Goal: Task Accomplishment & Management: Use online tool/utility

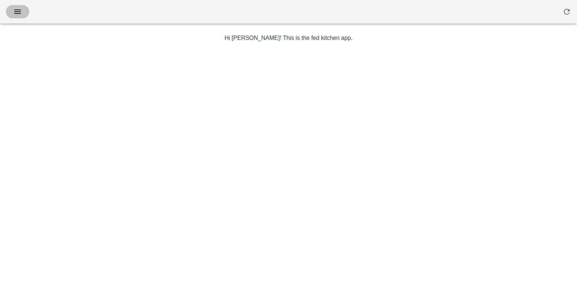
click at [19, 9] on icon "button" at bounding box center [17, 11] width 9 height 9
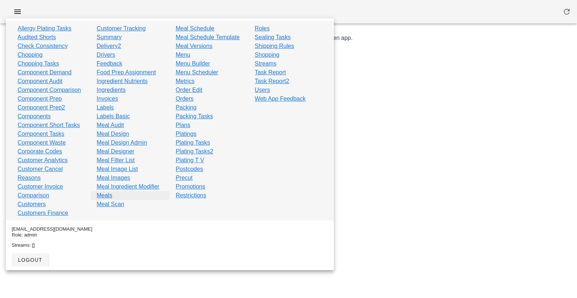
click at [105, 196] on link "Meals" at bounding box center [105, 195] width 16 height 9
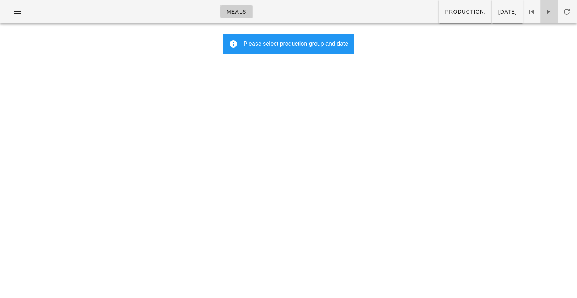
click at [550, 10] on icon at bounding box center [549, 11] width 9 height 9
click at [445, 15] on span "Production:" at bounding box center [465, 12] width 41 height 6
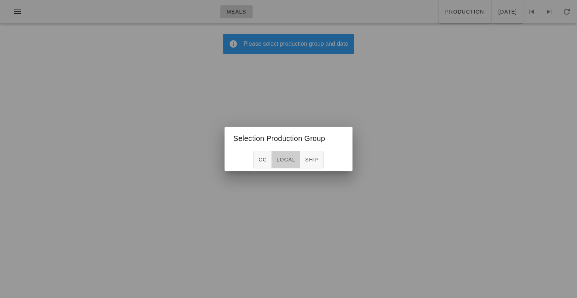
click at [286, 154] on button "local" at bounding box center [286, 160] width 29 height 18
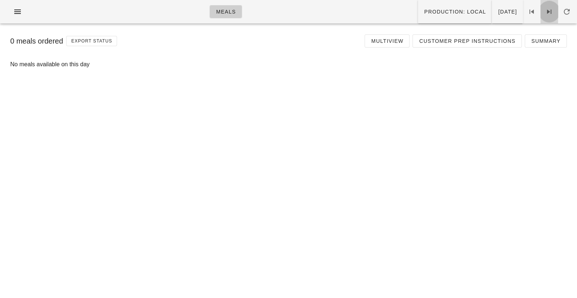
click at [558, 10] on span at bounding box center [550, 11] width 18 height 9
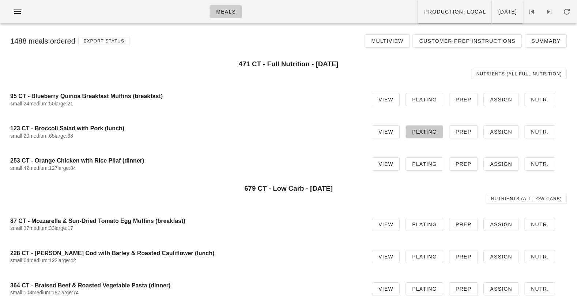
click at [427, 129] on span "Plating" at bounding box center [424, 132] width 25 height 6
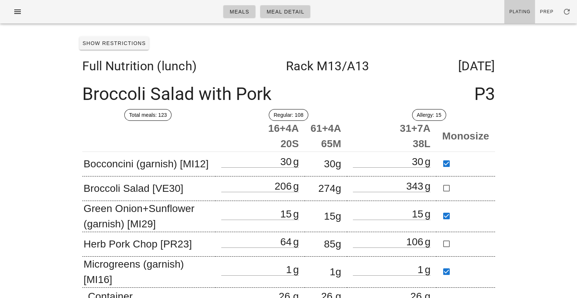
click at [316, 61] on div "Full Nutrition (lunch) Rack M13 /A13 Monday Oct 06" at bounding box center [288, 66] width 425 height 26
click at [512, 75] on div "Meals Meal Detail Plating Prep Show Restrictions Full Nutrition (lunch) Rack M1…" at bounding box center [288, 166] width 577 height 333
click at [130, 51] on div "Show Restrictions" at bounding box center [288, 43] width 425 height 19
click at [124, 40] on span "Show Restrictions" at bounding box center [114, 43] width 64 height 6
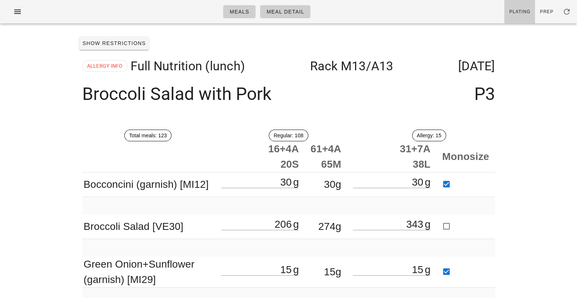
click at [102, 76] on div "ALLERGY INFO Full Nutrition (lunch) Rack M13 /A13 Monday Oct 06" at bounding box center [288, 66] width 425 height 26
click at [102, 72] on div "ALLERGY INFO Full Nutrition (lunch) Rack M13 /A13 Monday Oct 06" at bounding box center [288, 66] width 425 height 26
click at [107, 56] on div "ALLERGY INFO Full Nutrition (lunch) Rack M13 /A13 Monday Oct 06" at bounding box center [288, 66] width 425 height 26
click at [109, 42] on span "Show Restrictions" at bounding box center [114, 43] width 64 height 6
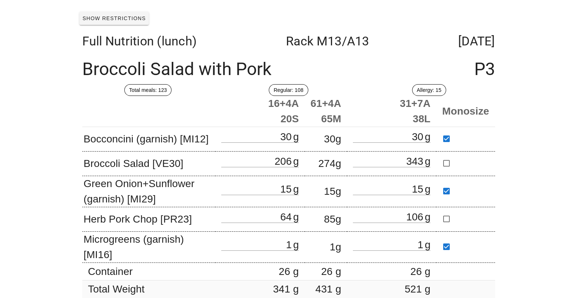
scroll to position [27, 0]
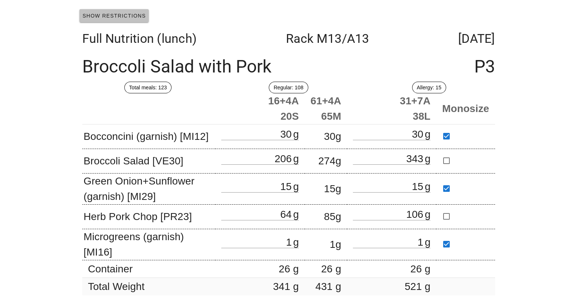
click at [131, 15] on span "Show Restrictions" at bounding box center [114, 16] width 64 height 6
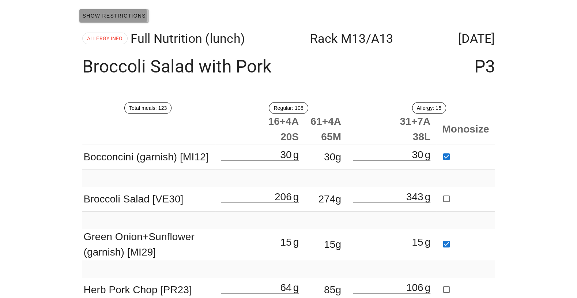
click at [131, 15] on span "Show Restrictions" at bounding box center [114, 16] width 64 height 6
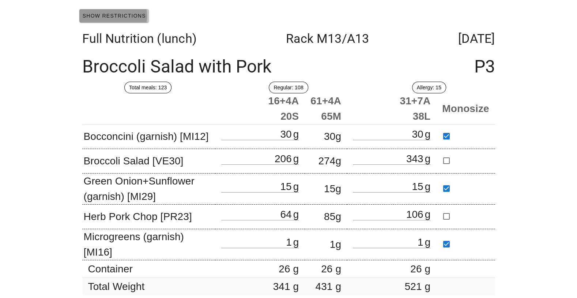
click at [131, 15] on span "Show Restrictions" at bounding box center [114, 16] width 64 height 6
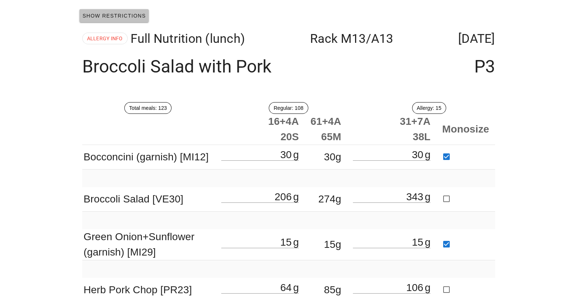
click at [131, 15] on span "Show Restrictions" at bounding box center [114, 16] width 64 height 6
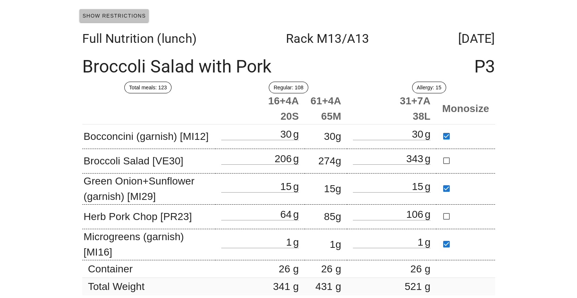
click at [131, 15] on span "Show Restrictions" at bounding box center [114, 16] width 64 height 6
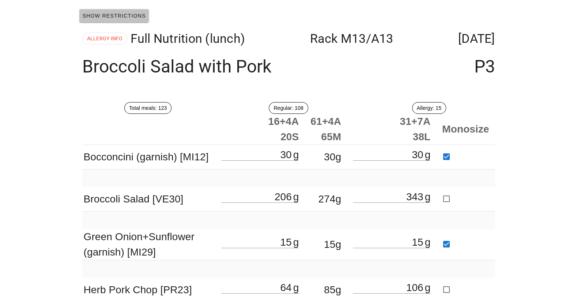
click at [131, 15] on span "Show Restrictions" at bounding box center [114, 16] width 64 height 6
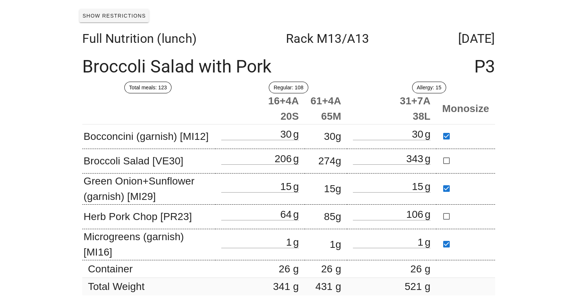
click at [132, 41] on div "Full Nutrition (lunch) Rack M13 /A13 Monday Oct 06" at bounding box center [288, 38] width 425 height 26
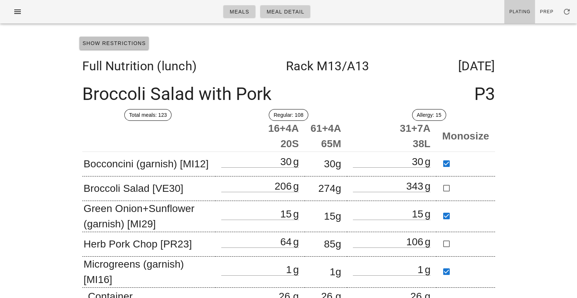
click at [132, 46] on span "Show Restrictions" at bounding box center [114, 43] width 64 height 6
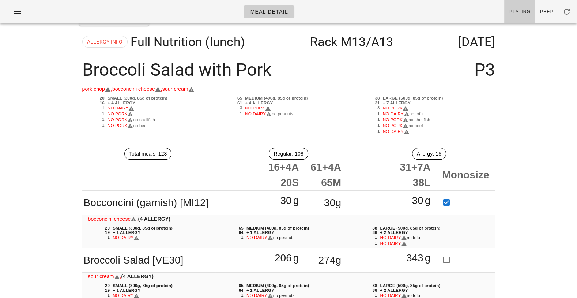
scroll to position [23, 0]
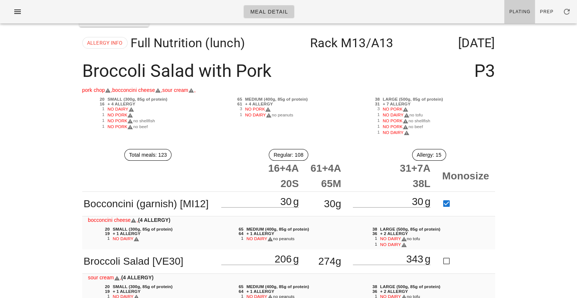
click at [123, 70] on div "Broccoli Salad with Pork P3" at bounding box center [288, 71] width 425 height 30
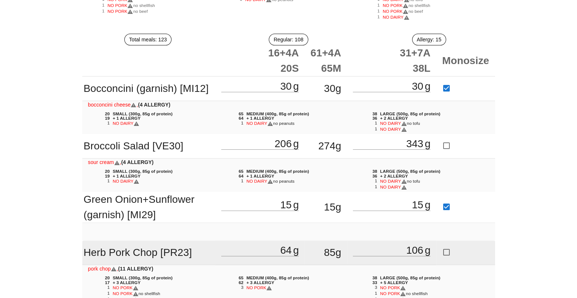
scroll to position [0, 0]
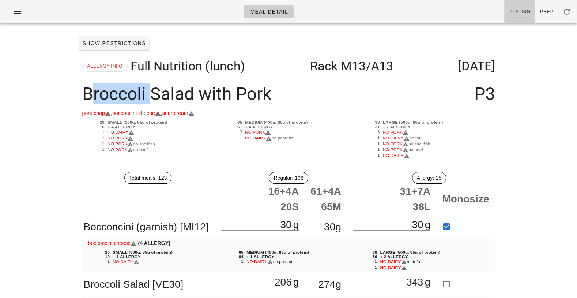
click at [121, 93] on div "Broccoli Salad with Pork P3" at bounding box center [288, 94] width 425 height 30
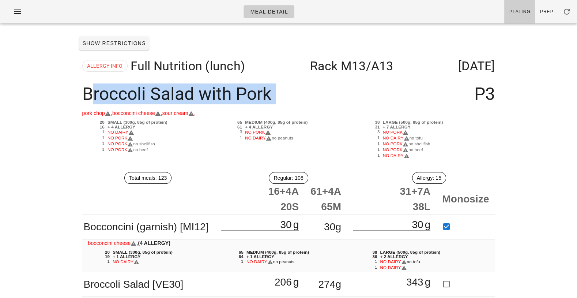
drag, startPoint x: 121, startPoint y: 93, endPoint x: 169, endPoint y: 93, distance: 48.3
click at [169, 93] on div "Broccoli Salad with Pork P3" at bounding box center [288, 94] width 425 height 30
click at [257, 94] on div "Broccoli Salad with Pork P3" at bounding box center [288, 94] width 425 height 30
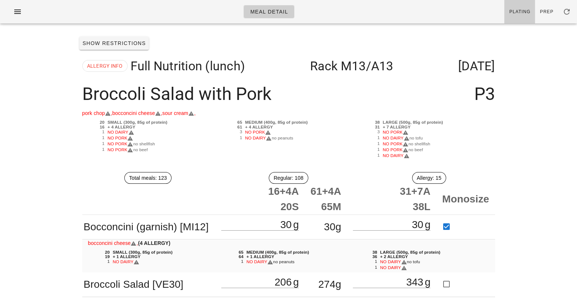
click at [257, 94] on div "Broccoli Salad with Pork P3" at bounding box center [288, 94] width 425 height 30
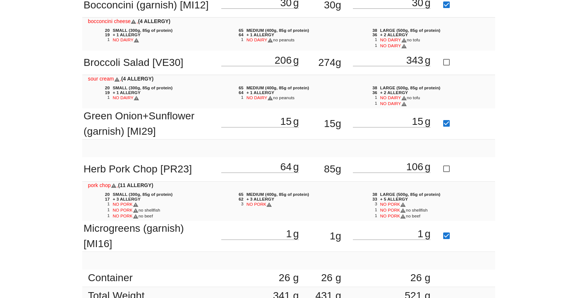
scroll to position [231, 0]
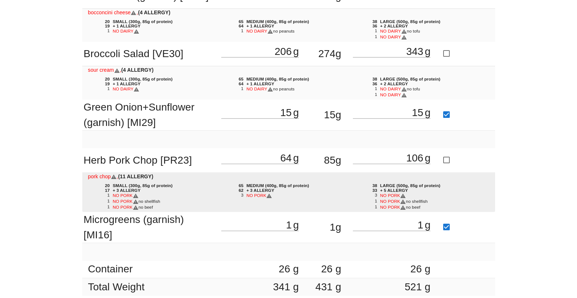
click at [150, 189] on div "+ 3 ALLERGY" at bounding box center [165, 190] width 109 height 5
drag, startPoint x: 150, startPoint y: 189, endPoint x: 150, endPoint y: 196, distance: 6.6
click at [150, 196] on div "20 SMALL (300g, 85g of protein) 17 + 3 ALLERGY 1 NO PORK 1 NO PORK no shellfish…" at bounding box center [155, 197] width 134 height 30
click at [150, 196] on div "NO PORK" at bounding box center [165, 196] width 109 height 6
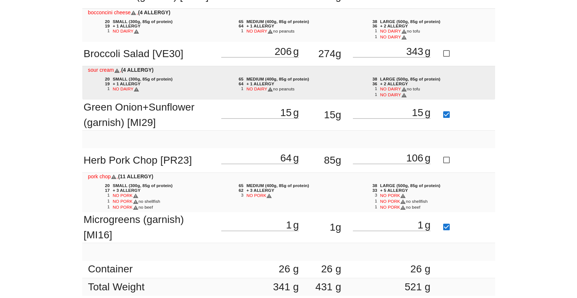
click at [122, 87] on span "NO DAIRY" at bounding box center [126, 88] width 27 height 5
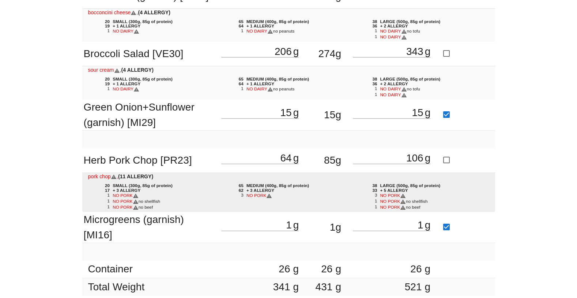
click at [127, 199] on span "NO PORK" at bounding box center [126, 201] width 26 height 5
click at [147, 202] on span "no shellfish" at bounding box center [150, 201] width 22 height 5
click at [151, 207] on span "no beef" at bounding box center [146, 207] width 15 height 5
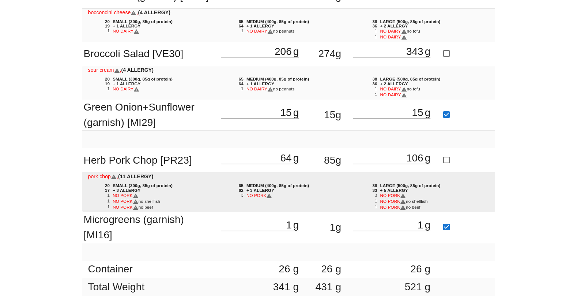
click at [151, 207] on span "no beef" at bounding box center [146, 207] width 15 height 5
click at [150, 207] on span "no beef" at bounding box center [146, 207] width 15 height 5
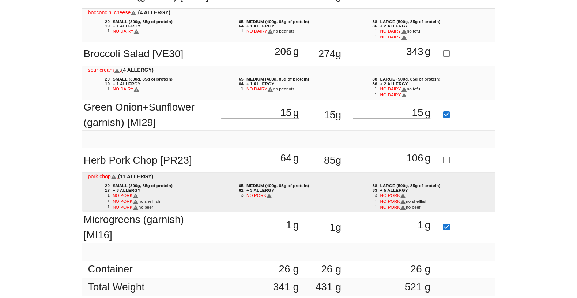
drag, startPoint x: 130, startPoint y: 203, endPoint x: 145, endPoint y: 203, distance: 15.4
click at [145, 205] on div "NO PORK no beef" at bounding box center [165, 208] width 109 height 6
click at [143, 205] on span "no beef" at bounding box center [146, 207] width 15 height 5
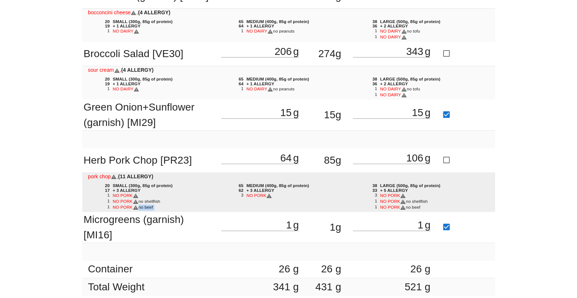
click at [143, 205] on span "no beef" at bounding box center [146, 207] width 15 height 5
click at [150, 206] on span "no beef" at bounding box center [146, 207] width 15 height 5
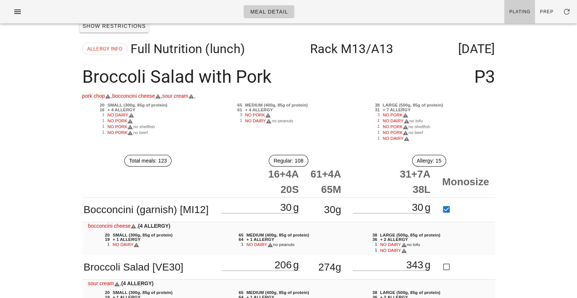
scroll to position [0, 0]
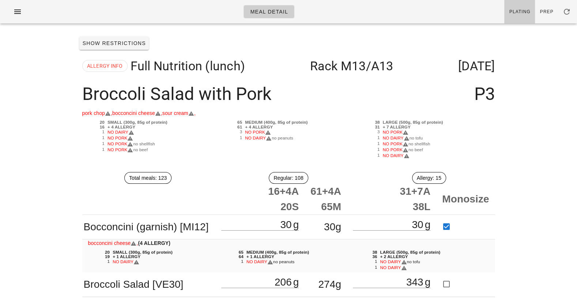
click at [168, 106] on div "Broccoli Salad with Pork P3" at bounding box center [288, 94] width 425 height 30
click at [168, 100] on div "Broccoli Salad with Pork P3" at bounding box center [288, 94] width 425 height 30
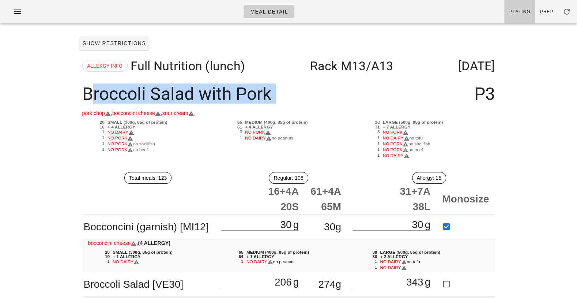
click at [168, 100] on div "Broccoli Salad with Pork P3" at bounding box center [288, 94] width 425 height 30
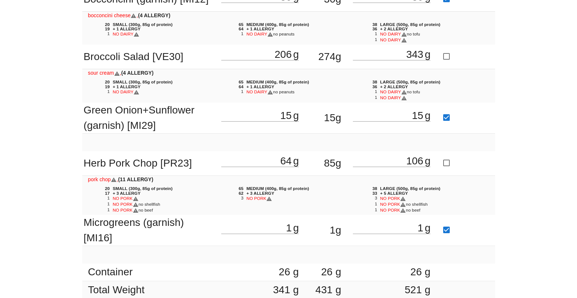
scroll to position [231, 0]
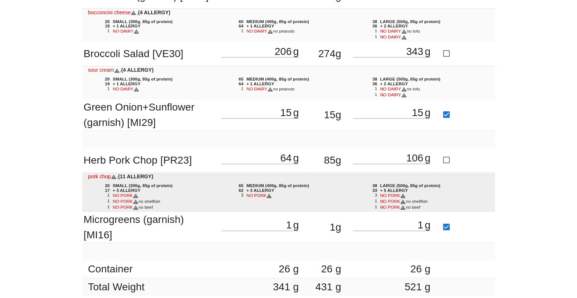
drag, startPoint x: 130, startPoint y: 186, endPoint x: 171, endPoint y: 198, distance: 42.2
click at [171, 198] on div "20 SMALL (300g, 85g of protein) 17 + 3 ALLERGY 1 NO PORK 1 NO PORK no shellfish…" at bounding box center [155, 197] width 134 height 30
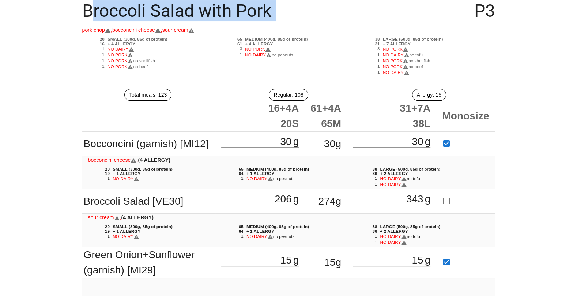
scroll to position [90, 0]
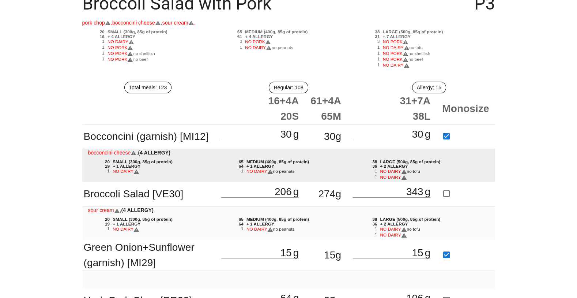
click at [124, 171] on span "NO DAIRY" at bounding box center [126, 171] width 27 height 5
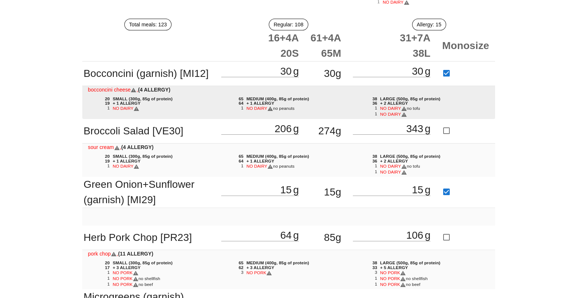
scroll to position [154, 0]
click at [120, 105] on span "NO DAIRY" at bounding box center [126, 107] width 27 height 5
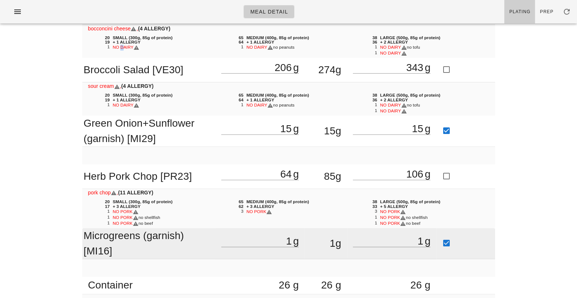
scroll to position [208, 0]
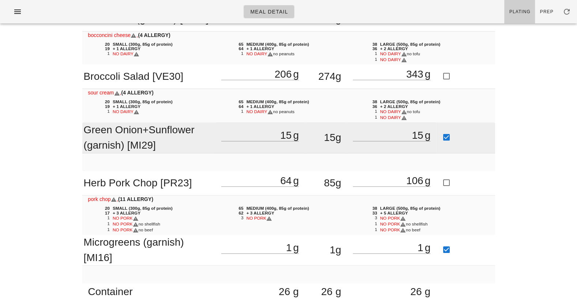
click at [133, 134] on td "Green Onion+Sunflower (garnish) [MI29]" at bounding box center [149, 137] width 134 height 31
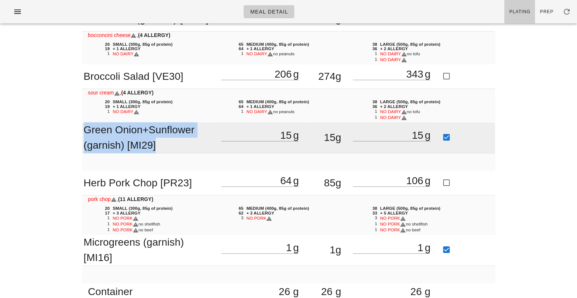
click at [133, 134] on td "Green Onion+Sunflower (garnish) [MI29]" at bounding box center [149, 137] width 134 height 31
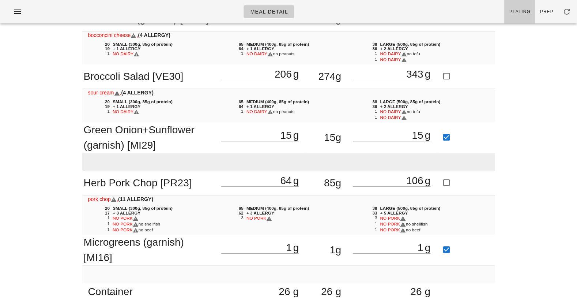
click at [133, 156] on td at bounding box center [288, 162] width 413 height 18
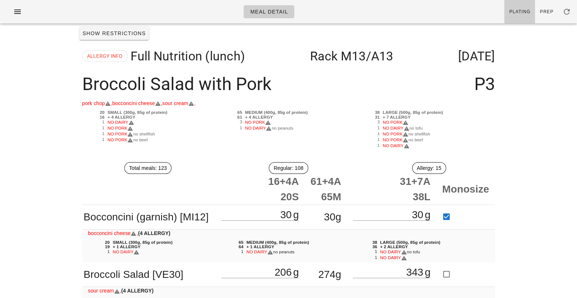
scroll to position [0, 0]
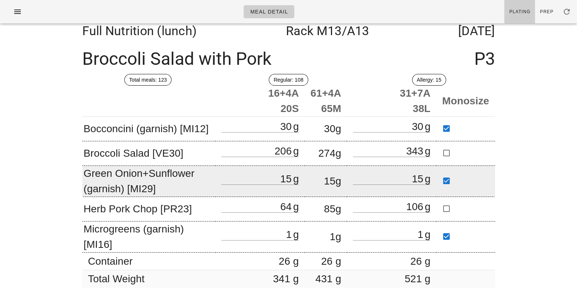
scroll to position [4, 0]
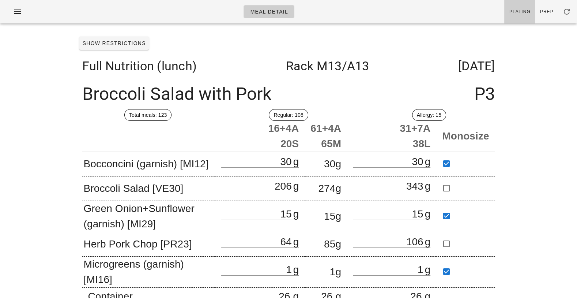
scroll to position [27, 0]
click at [19, 14] on icon "button" at bounding box center [17, 11] width 9 height 9
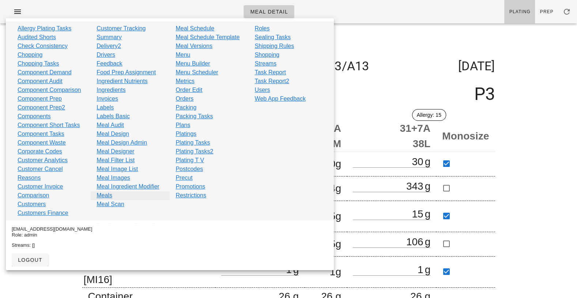
click at [110, 196] on link "Meals" at bounding box center [105, 195] width 16 height 9
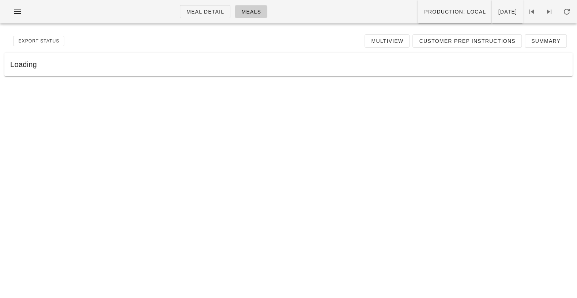
click at [222, 50] on div "Export Status Multiview Customer Prep Instructions Summary" at bounding box center [288, 40] width 569 height 23
click at [552, 8] on icon at bounding box center [549, 11] width 9 height 9
click at [356, 148] on div "Meal Detail Meals Production: local Monday Oct 06 Export Status Multiview Custo…" at bounding box center [288, 149] width 577 height 298
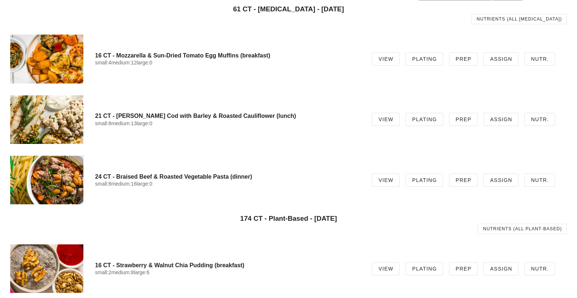
scroll to position [655, 0]
drag, startPoint x: 299, startPoint y: 54, endPoint x: 299, endPoint y: 265, distance: 210.8
click at [310, 102] on div "21 CT - Lemon Herb Cod with Barley & Roasted Cauliflower (lunch) small:8 medium…" at bounding box center [288, 119] width 569 height 60
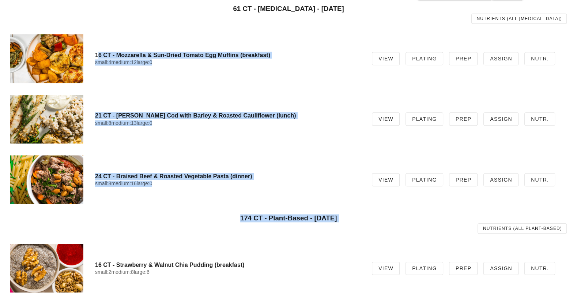
drag, startPoint x: 338, startPoint y: 53, endPoint x: 338, endPoint y: 249, distance: 196.5
click at [312, 179] on h4 "24 CT - Braised Beef & Roasted Vegetable Pasta (dinner)" at bounding box center [227, 176] width 265 height 7
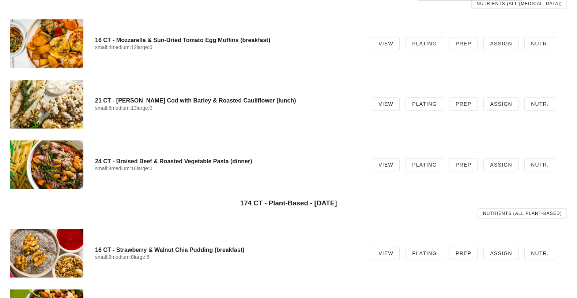
scroll to position [672, 0]
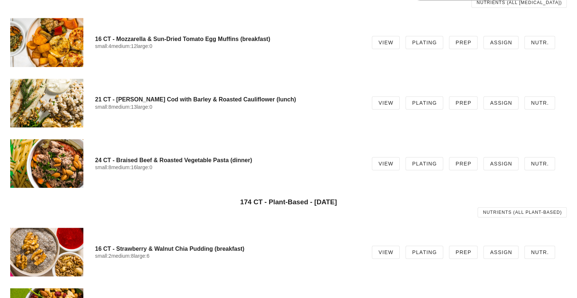
click at [259, 12] on div "16 CT - Mozzarella & Sun-Dried Tomato Egg Muffins (breakfast) small:4 medium:12…" at bounding box center [288, 42] width 569 height 60
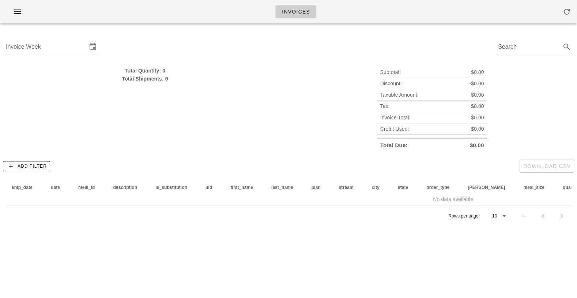
click at [53, 55] on div "Invoice Week" at bounding box center [51, 51] width 91 height 20
click at [53, 46] on input "Invoice Week" at bounding box center [46, 47] width 81 height 12
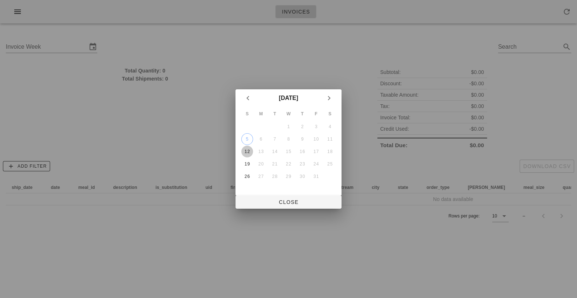
click at [248, 151] on div "12" at bounding box center [248, 151] width 12 height 5
click at [297, 203] on span "Close" at bounding box center [289, 202] width 94 height 6
type input "Sunday October 12"
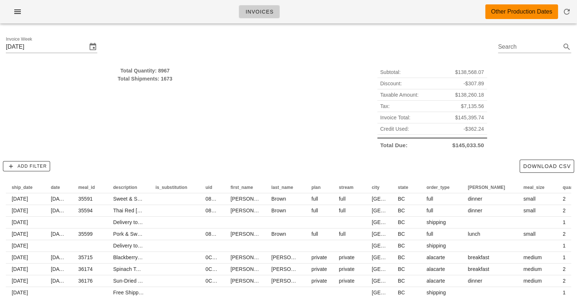
click at [17, 20] on div "Invoices Other Production Dates" at bounding box center [288, 11] width 577 height 23
click at [18, 18] on button "button" at bounding box center [17, 11] width 23 height 13
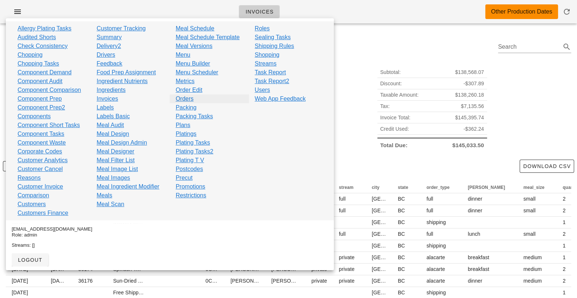
click at [187, 99] on link "Orders" at bounding box center [185, 98] width 18 height 9
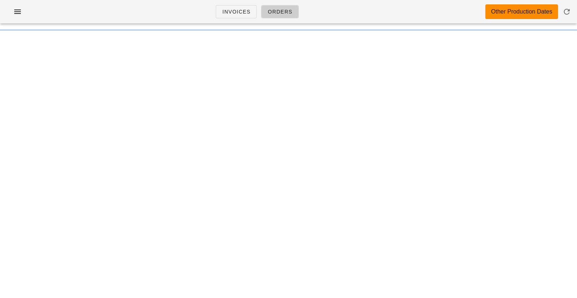
click at [153, 7] on div "Invoices Orders Other Production Dates" at bounding box center [288, 11] width 577 height 23
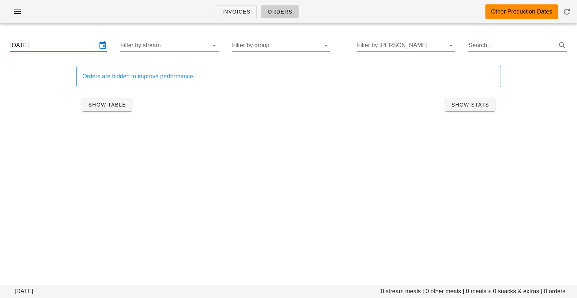
click at [84, 47] on input "Sunday October 12" at bounding box center [53, 46] width 87 height 12
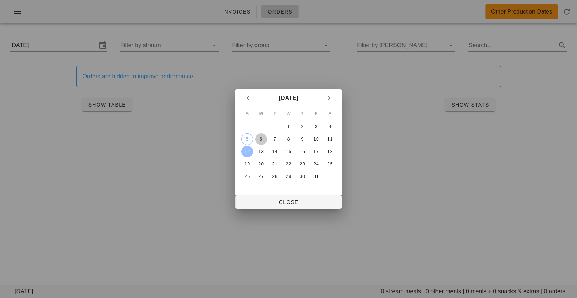
click at [263, 139] on div "6" at bounding box center [261, 139] width 12 height 5
click at [289, 138] on div "8" at bounding box center [289, 139] width 12 height 5
click at [259, 138] on div "6" at bounding box center [261, 139] width 12 height 5
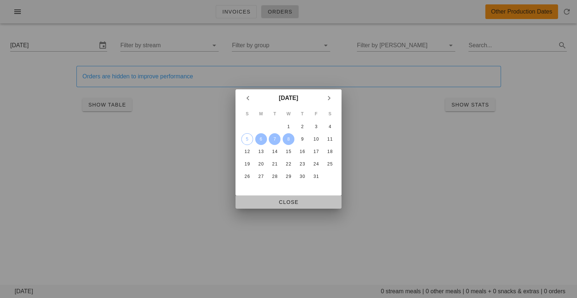
click at [279, 203] on span "Close" at bounding box center [289, 202] width 94 height 6
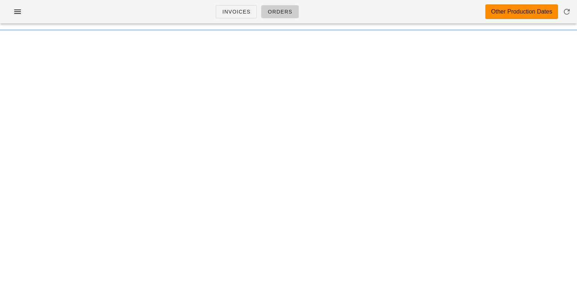
click at [330, 10] on div "Invoices Orders Other Production Dates" at bounding box center [288, 11] width 577 height 23
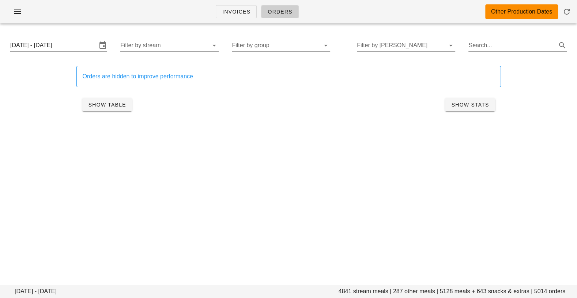
click at [349, 294] on footer "Monday October 6 - Wednesday October 8 4841 stream meals | 287 other meals | 51…" at bounding box center [288, 291] width 577 height 13
click at [448, 291] on footer "Monday October 6 - Wednesday October 8 4841 stream meals | 287 other meals | 51…" at bounding box center [288, 291] width 577 height 13
copy footer "5128"
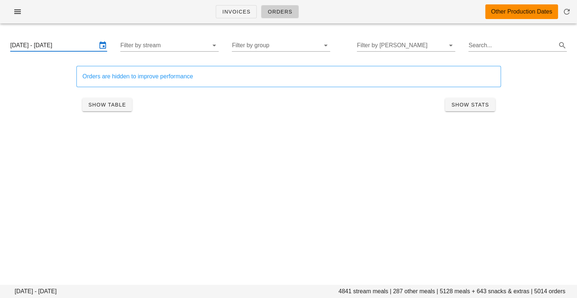
click at [63, 42] on input "Monday October 6 - Wednesday October 8" at bounding box center [53, 46] width 87 height 12
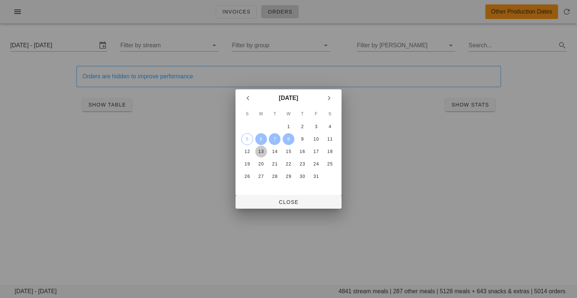
click at [257, 150] on div "13" at bounding box center [261, 151] width 12 height 5
click at [289, 151] on div "15" at bounding box center [289, 151] width 12 height 5
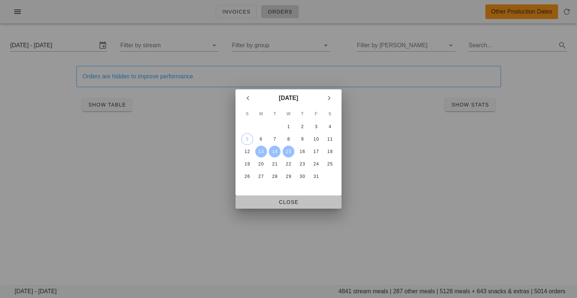
click at [279, 200] on span "Close" at bounding box center [289, 202] width 94 height 6
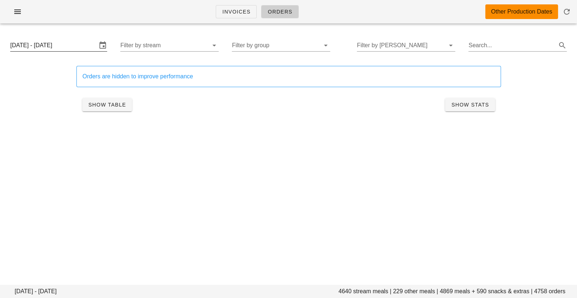
click at [75, 46] on input "Monday October 13 - Wednesday October 15" at bounding box center [53, 46] width 87 height 12
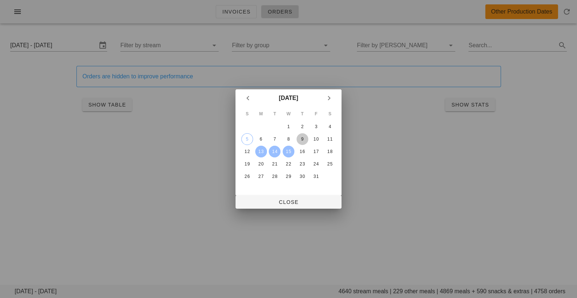
click at [301, 133] on button "9" at bounding box center [303, 139] width 12 height 12
click at [331, 134] on button "11" at bounding box center [330, 139] width 12 height 12
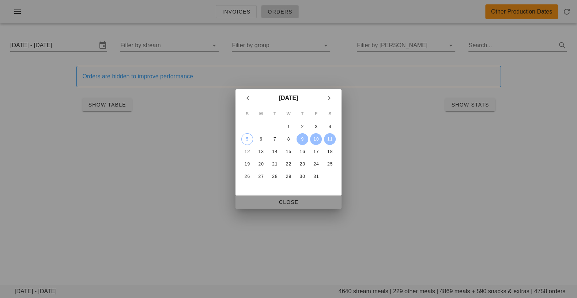
click at [290, 196] on button "Close" at bounding box center [289, 201] width 106 height 13
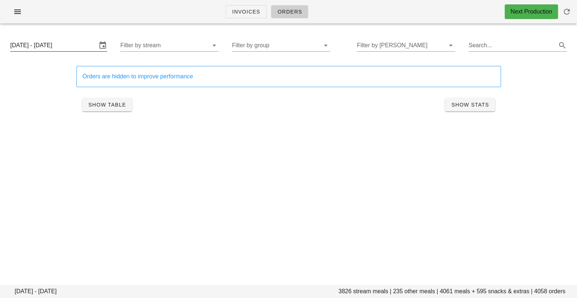
click at [67, 42] on input "Thursday October 9 - Saturday October 11" at bounding box center [53, 46] width 87 height 12
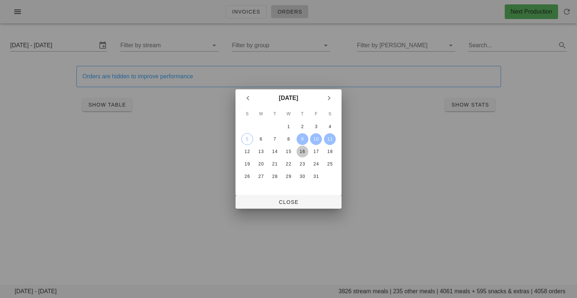
click at [303, 153] on div "16" at bounding box center [303, 151] width 12 height 5
click at [332, 150] on div "18" at bounding box center [330, 151] width 12 height 5
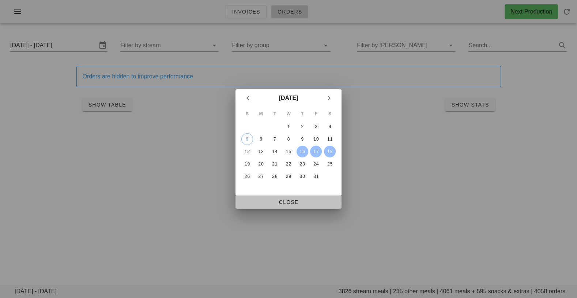
click at [288, 199] on span "Close" at bounding box center [289, 202] width 94 height 6
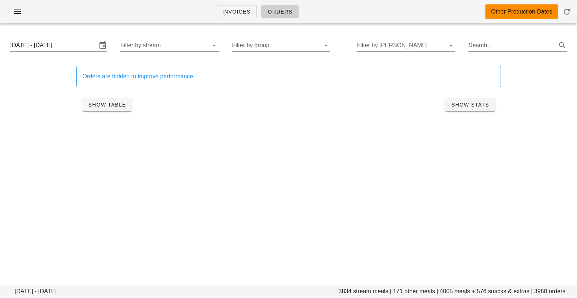
click at [103, 26] on div "Invoices Orders Other Production Dates" at bounding box center [288, 14] width 577 height 29
click at [123, 159] on div "Invoices Orders Other Production Dates Thursday October 16 - Saturday October 1…" at bounding box center [288, 149] width 577 height 298
